Goal: Contribute content: Add original content to the website for others to see

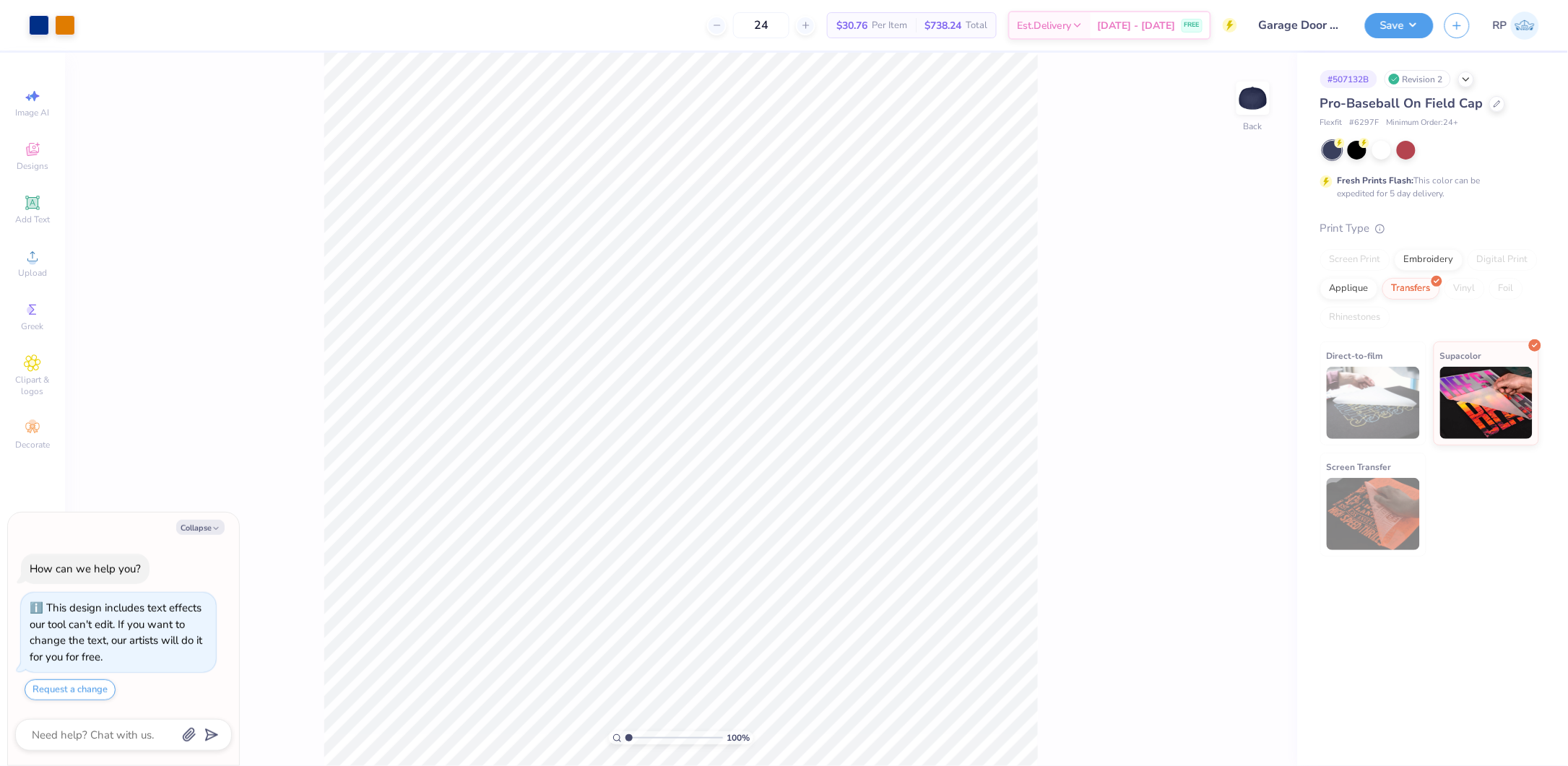
type textarea "x"
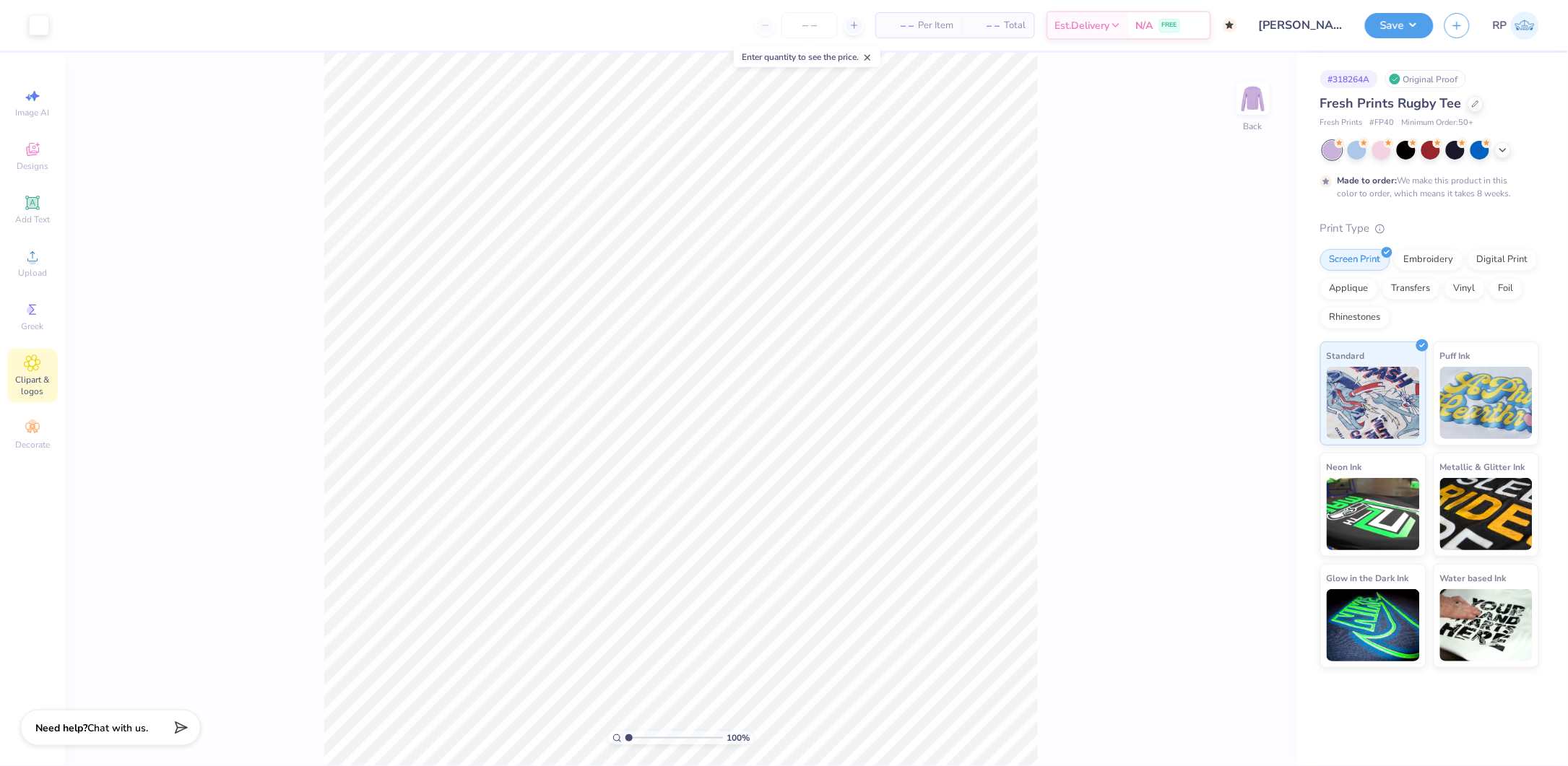
click at [21, 374] on div "Clipart & logos" at bounding box center [33, 376] width 51 height 55
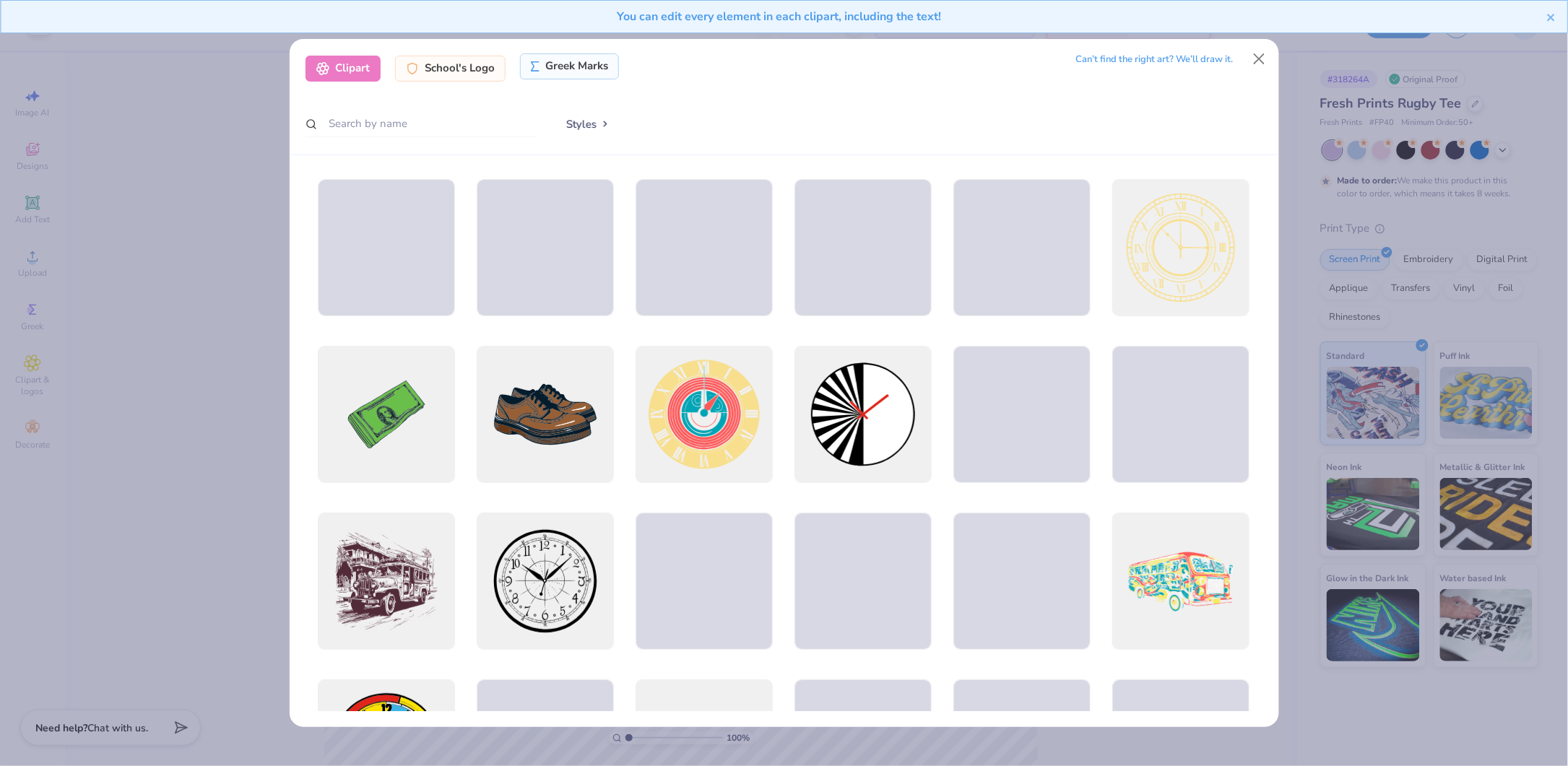
click at [557, 70] on div "Greek Marks" at bounding box center [570, 67] width 99 height 26
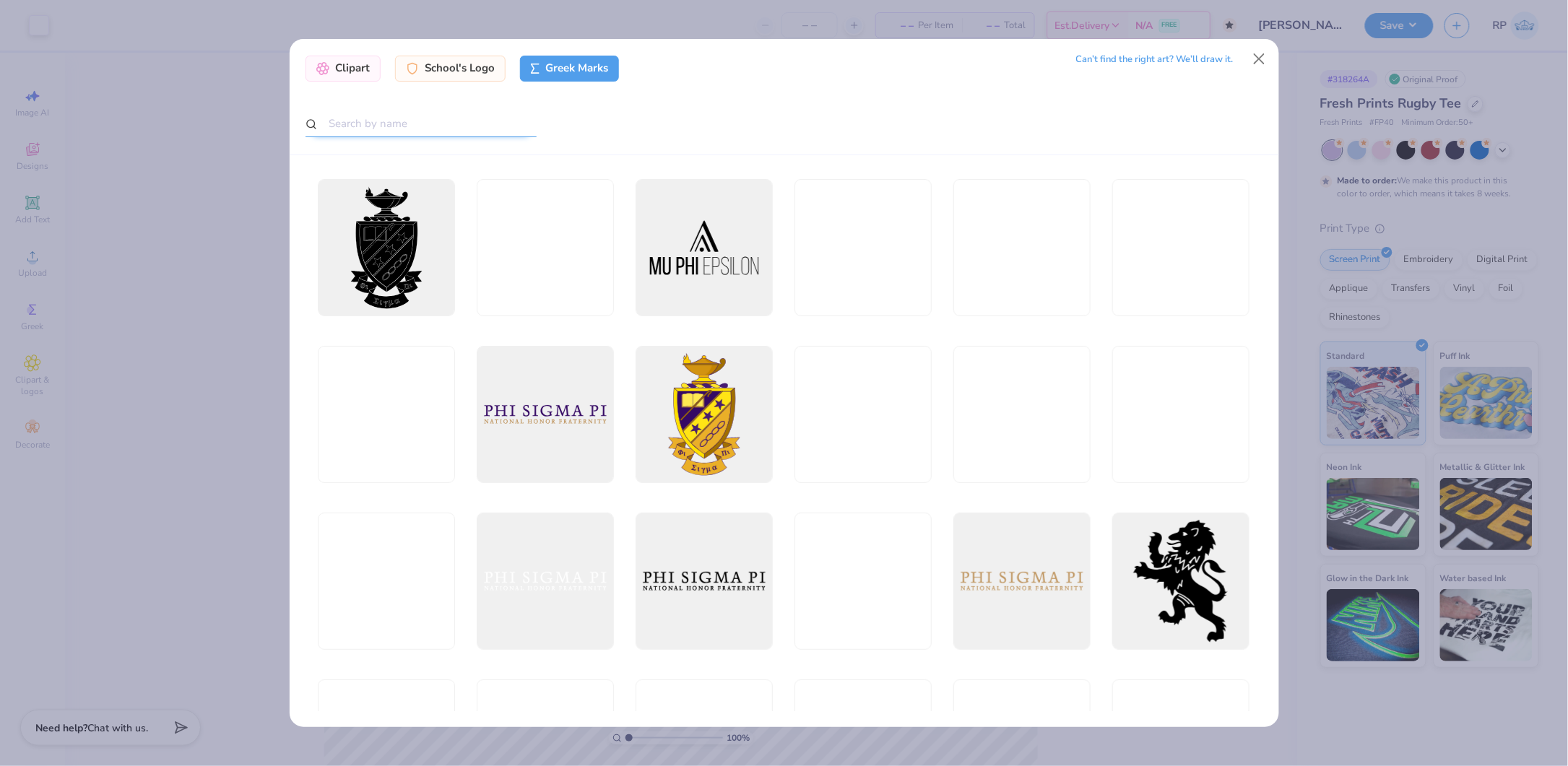
click at [469, 127] on input "text" at bounding box center [421, 124] width 231 height 27
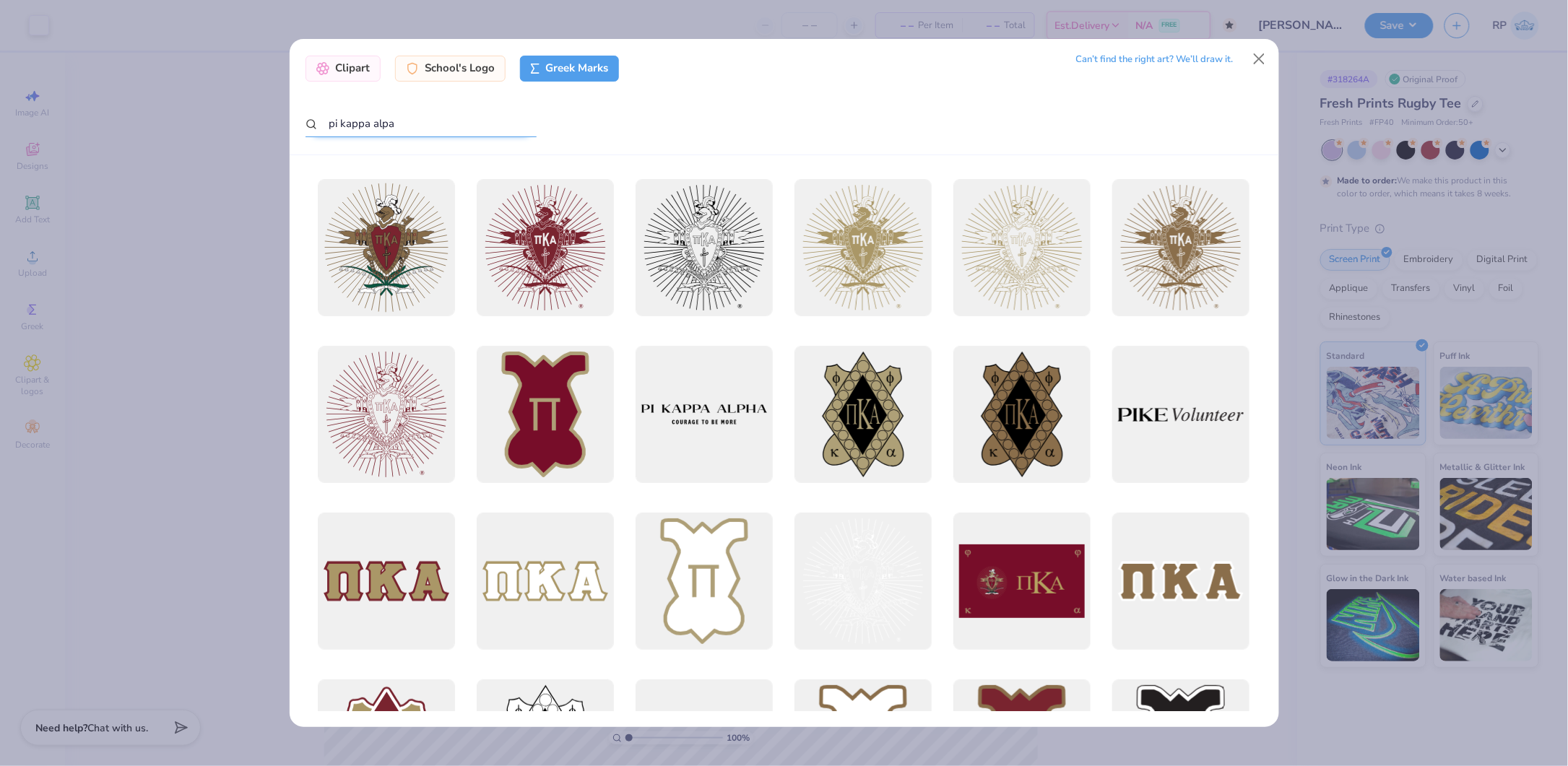
type input "pi kappa alpa"
